Goal: Task Accomplishment & Management: Manage account settings

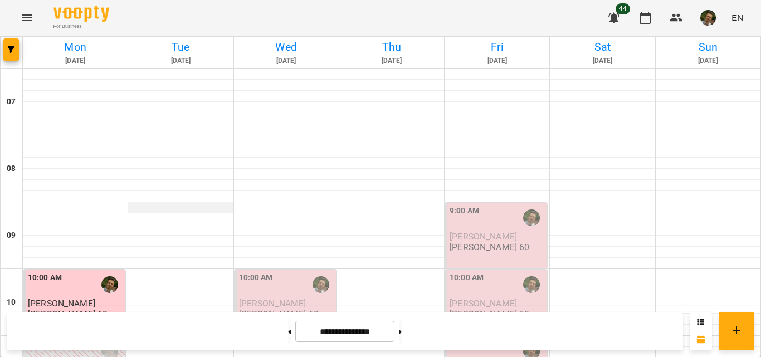
scroll to position [131, 0]
click at [272, 298] on span "[PERSON_NAME]" at bounding box center [272, 303] width 67 height 11
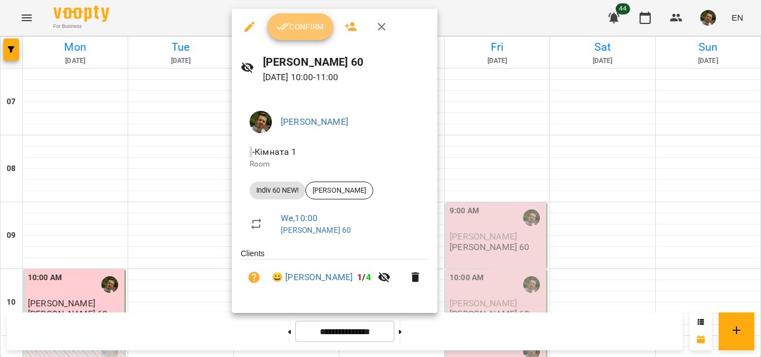
click at [319, 37] on button "Confirm" at bounding box center [300, 26] width 66 height 27
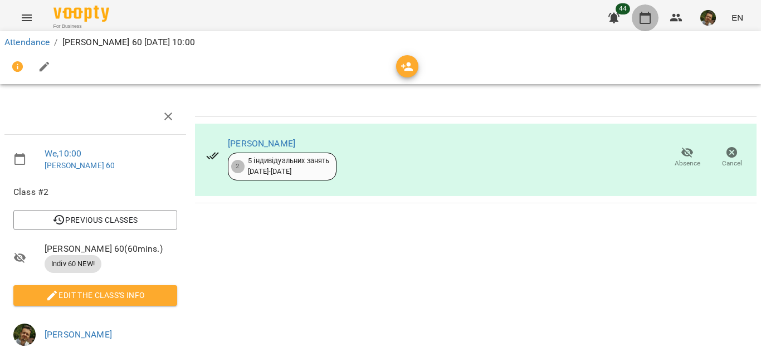
click at [643, 21] on icon "button" at bounding box center [644, 17] width 13 height 13
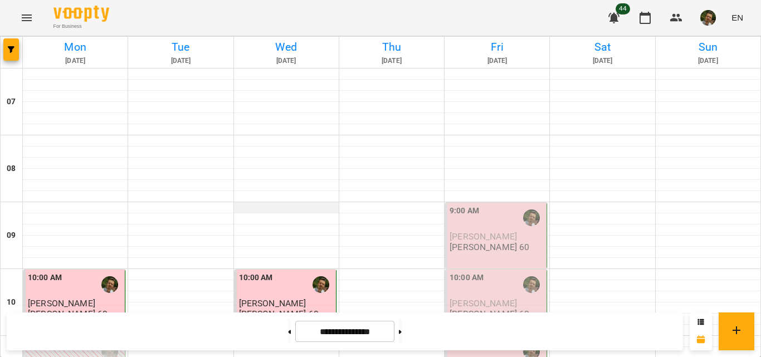
scroll to position [264, 0]
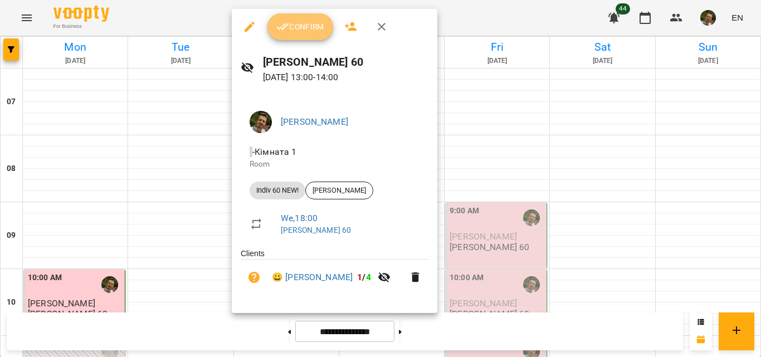
click at [296, 32] on span "Confirm" at bounding box center [300, 26] width 48 height 13
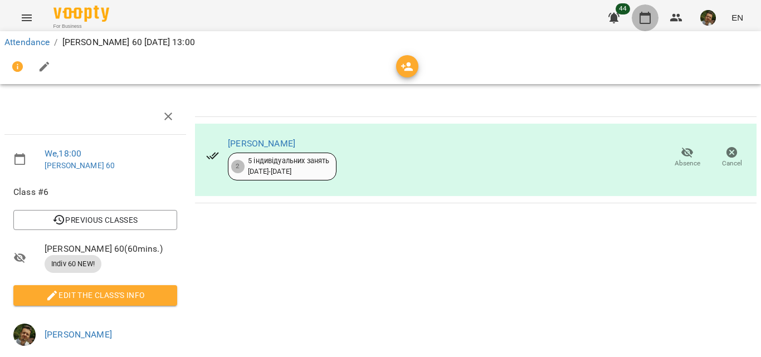
click at [644, 24] on icon "button" at bounding box center [644, 17] width 13 height 13
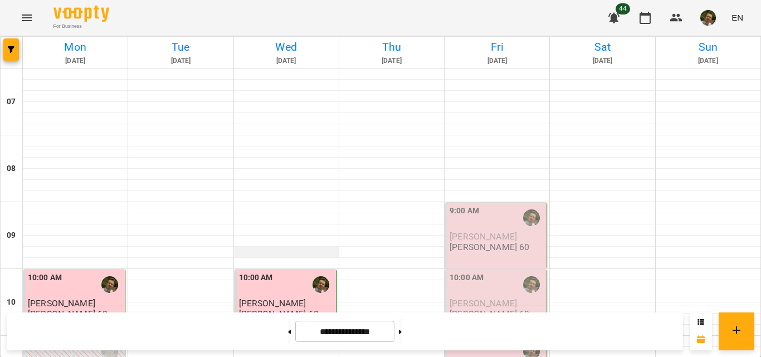
scroll to position [727, 0]
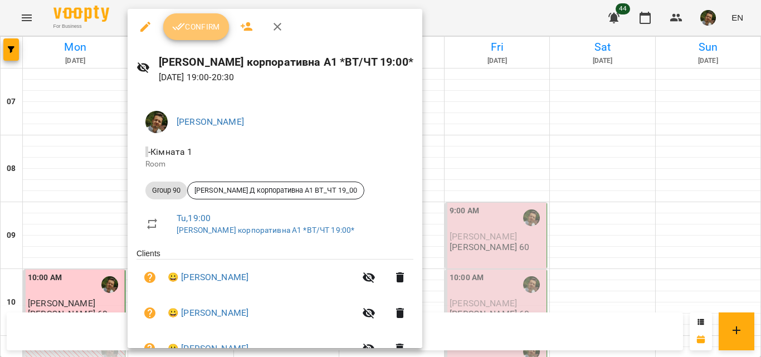
click at [201, 30] on span "Confirm" at bounding box center [196, 26] width 48 height 13
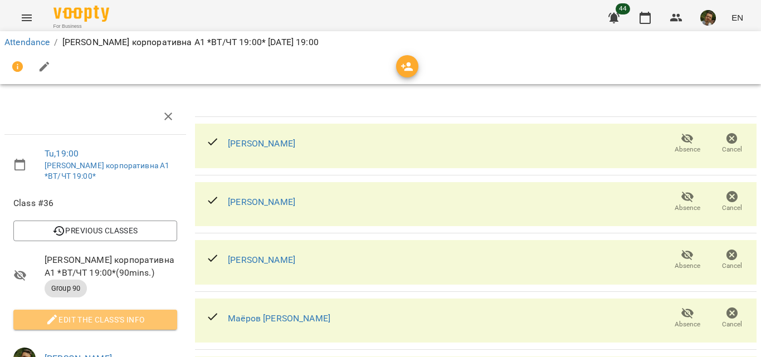
click at [115, 322] on span "Edit the class's Info" at bounding box center [95, 319] width 146 height 13
select select "********"
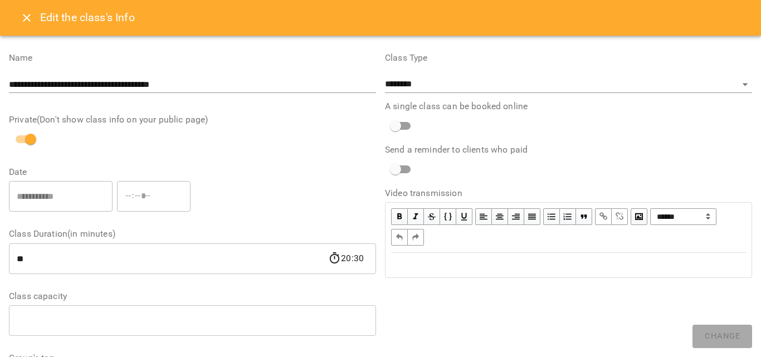
scroll to position [392, 0]
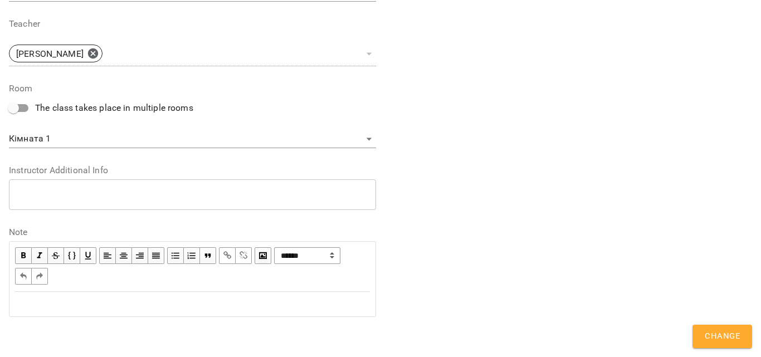
click at [98, 301] on div "Edit text" at bounding box center [192, 303] width 355 height 13
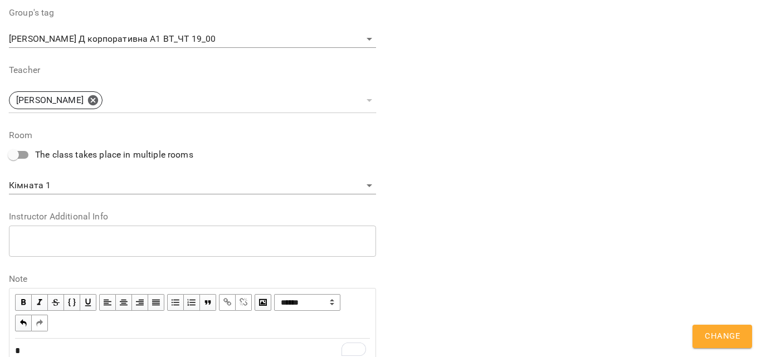
scroll to position [439, 0]
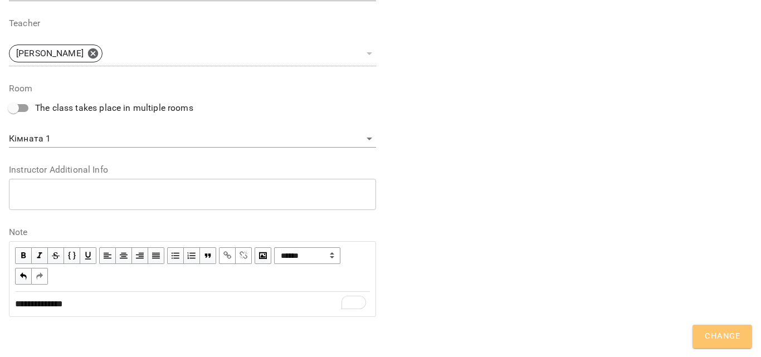
click at [729, 332] on span "Change" at bounding box center [721, 336] width 35 height 14
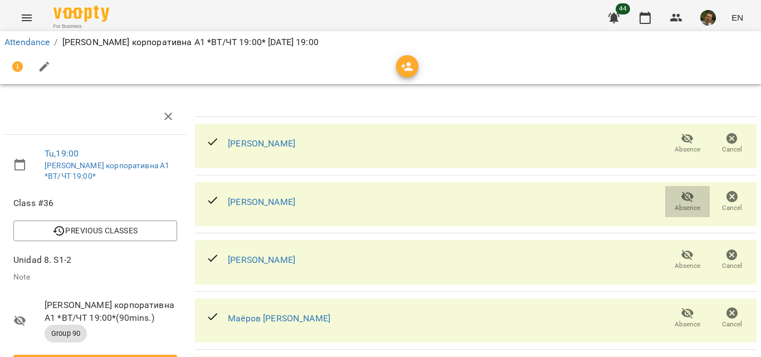
click at [681, 198] on icon "button" at bounding box center [687, 197] width 12 height 11
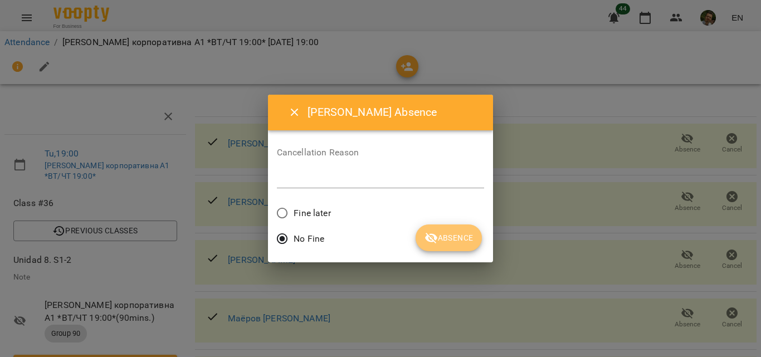
click at [449, 233] on span "Absence" at bounding box center [448, 237] width 48 height 13
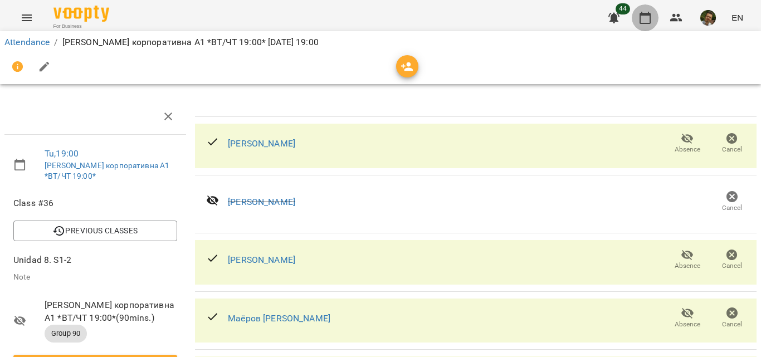
click at [643, 21] on icon "button" at bounding box center [644, 17] width 13 height 13
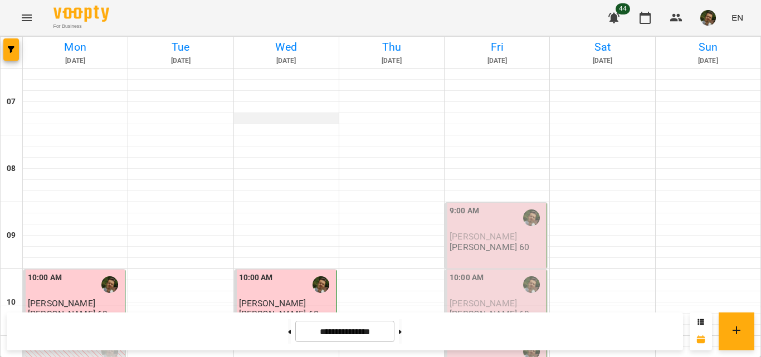
scroll to position [781, 0]
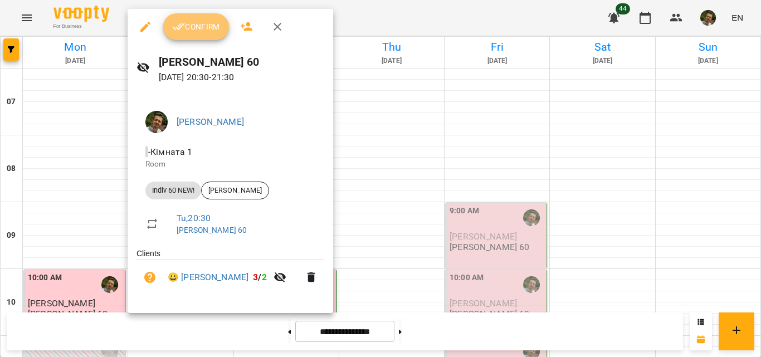
click at [203, 27] on span "Confirm" at bounding box center [196, 26] width 48 height 13
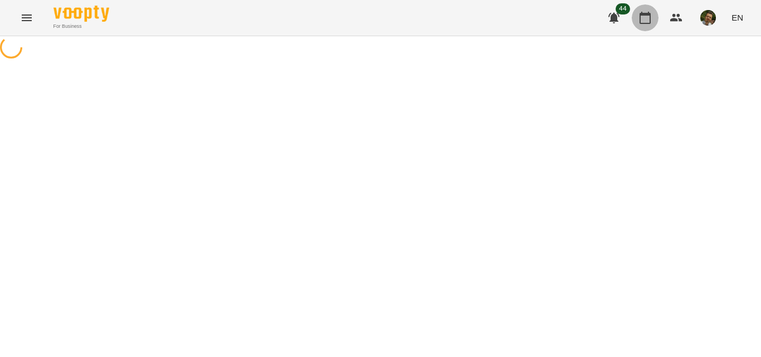
click at [649, 18] on icon "button" at bounding box center [644, 17] width 13 height 13
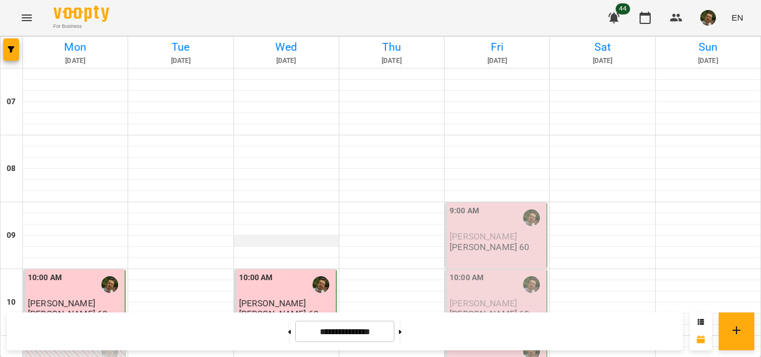
scroll to position [831, 0]
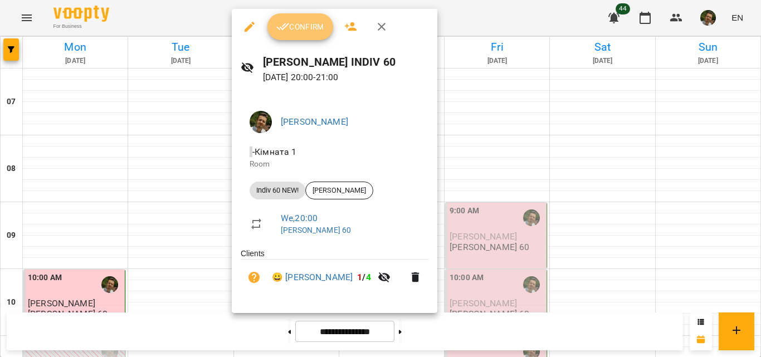
click at [317, 18] on button "Confirm" at bounding box center [300, 26] width 66 height 27
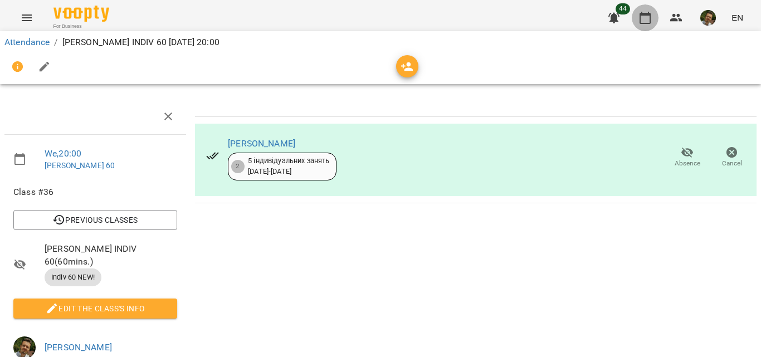
click at [649, 19] on icon "button" at bounding box center [644, 17] width 13 height 13
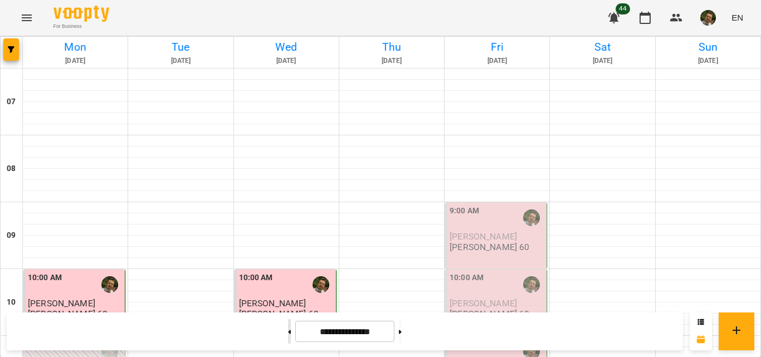
scroll to position [215, 0]
click at [288, 340] on button at bounding box center [289, 331] width 3 height 25
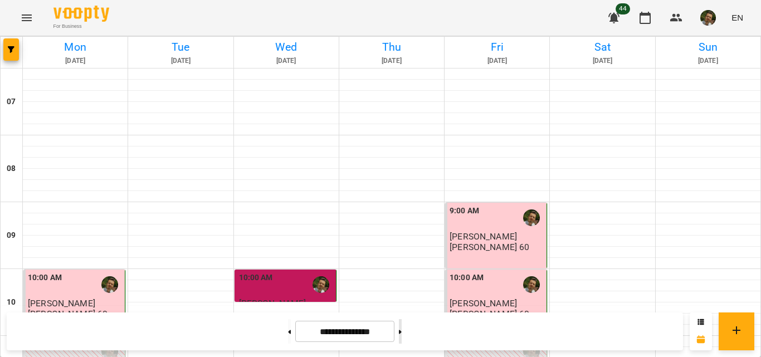
scroll to position [98, 0]
click at [402, 327] on button at bounding box center [400, 331] width 3 height 25
type input "**********"
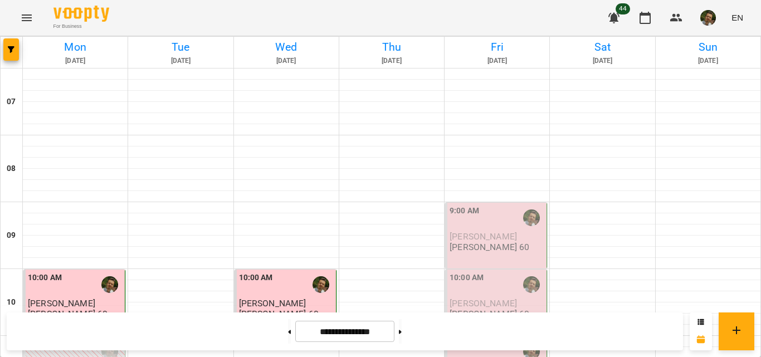
scroll to position [295, 0]
